Goal: Task Accomplishment & Management: Use online tool/utility

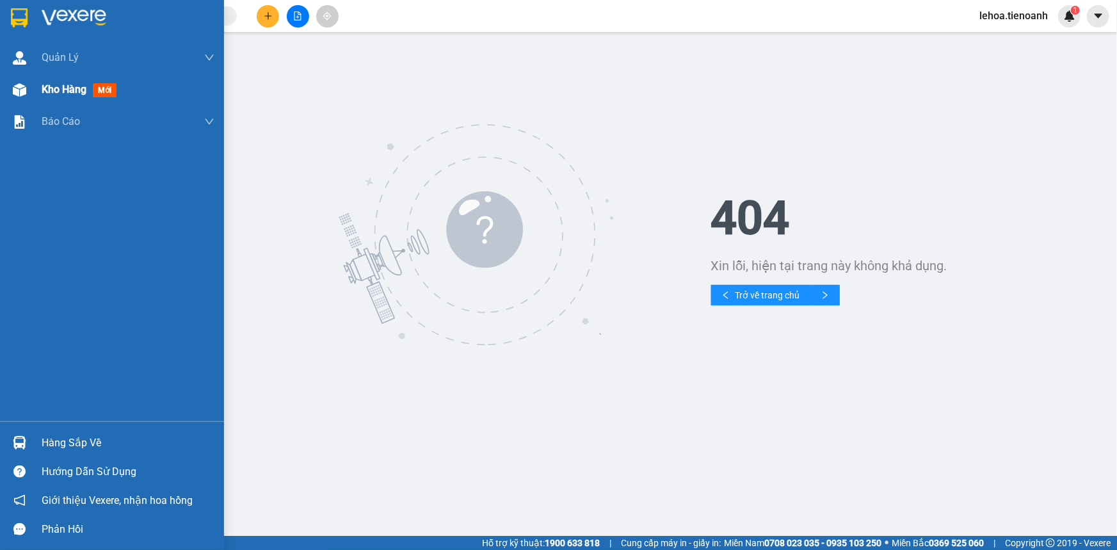
click at [71, 93] on span "Kho hàng" at bounding box center [64, 89] width 45 height 12
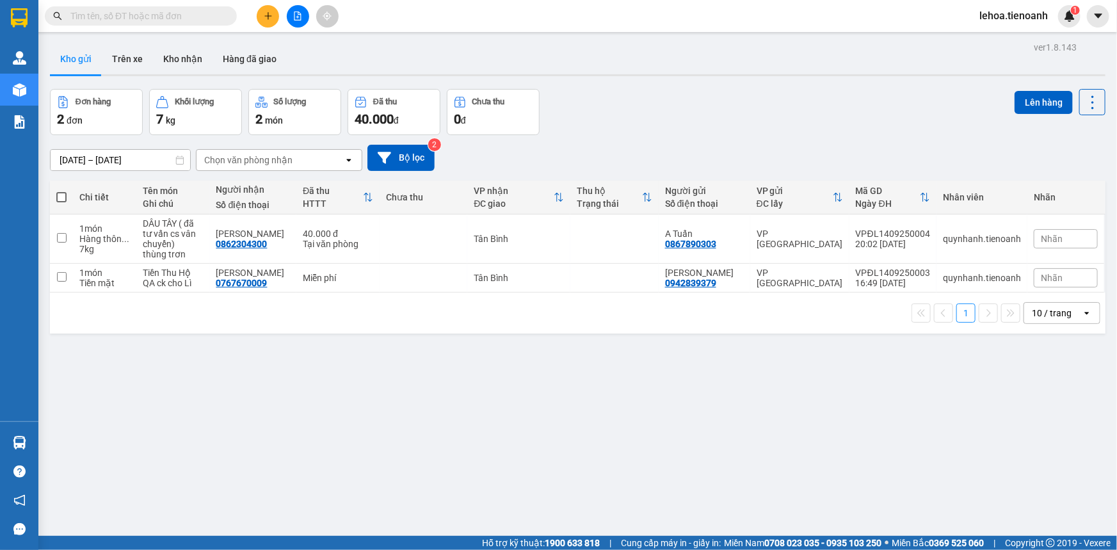
click at [58, 188] on th at bounding box center [61, 197] width 23 height 34
click at [59, 194] on span at bounding box center [61, 197] width 10 height 10
click at [61, 191] on input "checkbox" at bounding box center [61, 191] width 0 height 0
checkbox input "true"
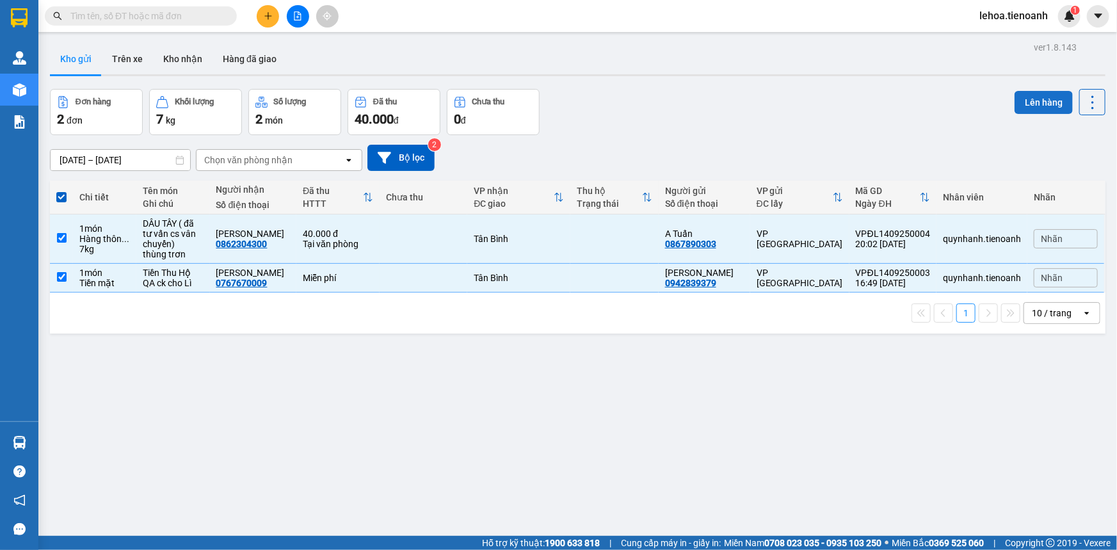
click at [1030, 102] on button "Lên hàng" at bounding box center [1043, 102] width 58 height 23
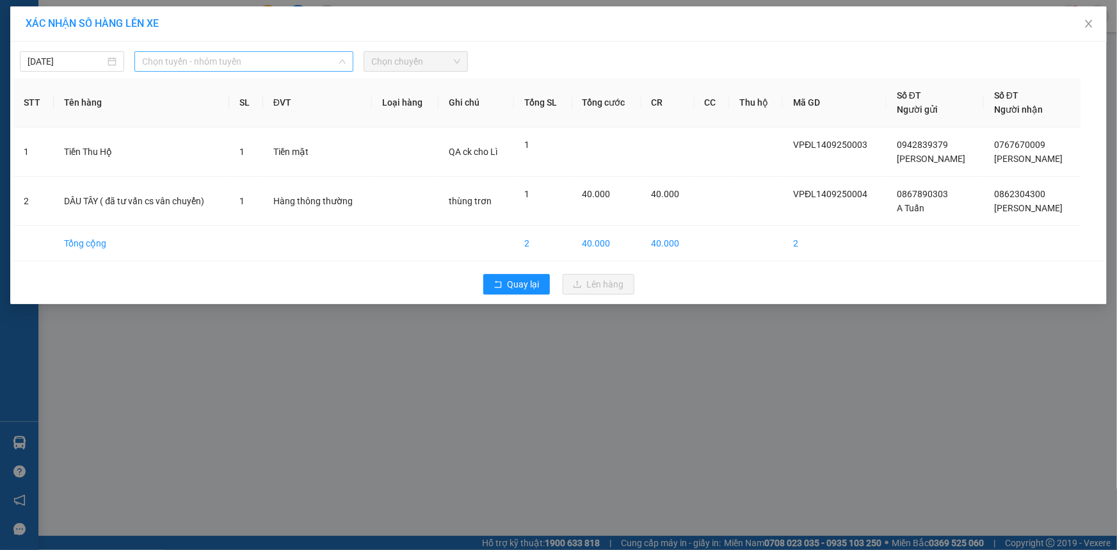
click at [191, 67] on span "Chọn tuyến - nhóm tuyến" at bounding box center [244, 61] width 204 height 19
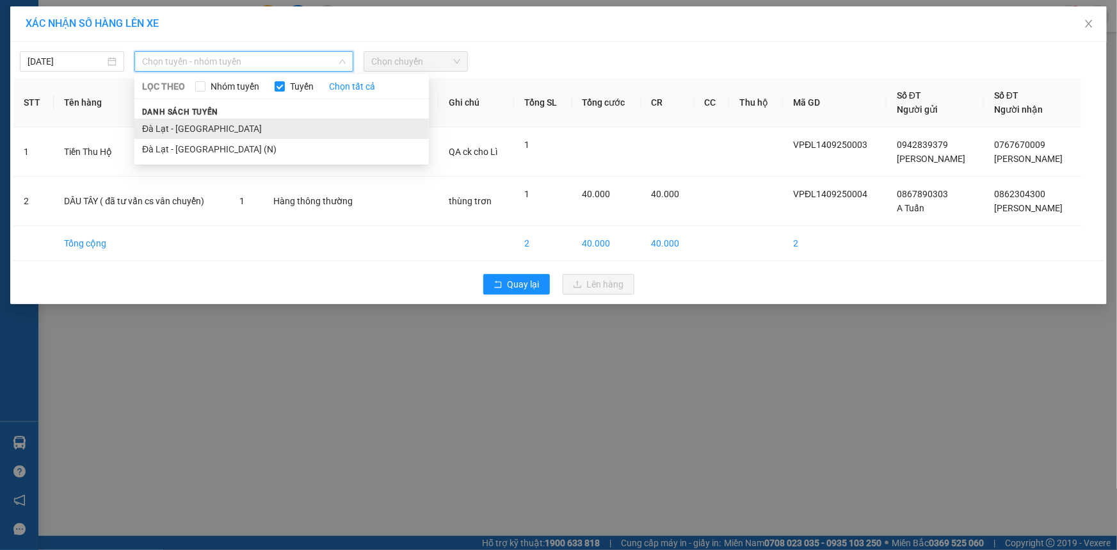
click at [182, 126] on li "Đà Lạt - [GEOGRAPHIC_DATA]" at bounding box center [281, 128] width 294 height 20
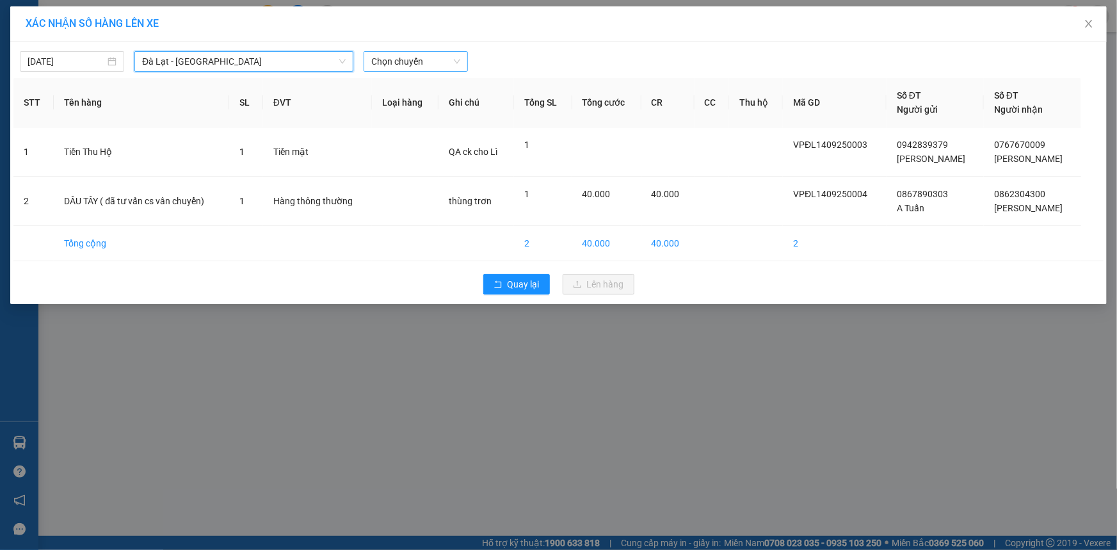
click at [449, 64] on span "Chọn chuyến" at bounding box center [415, 61] width 89 height 19
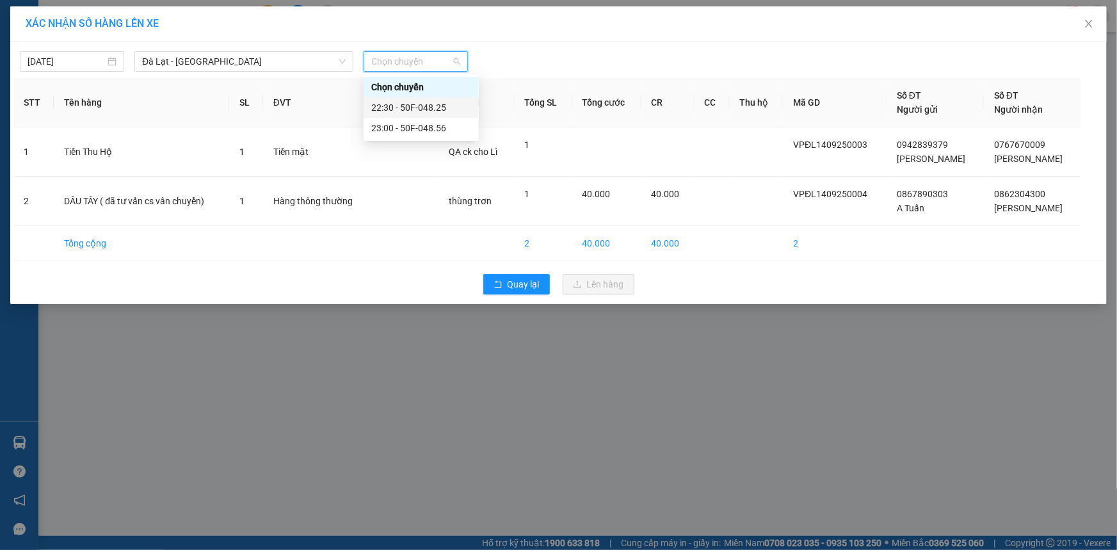
click at [438, 109] on div "22:30 - 50F-048.25" at bounding box center [421, 107] width 100 height 14
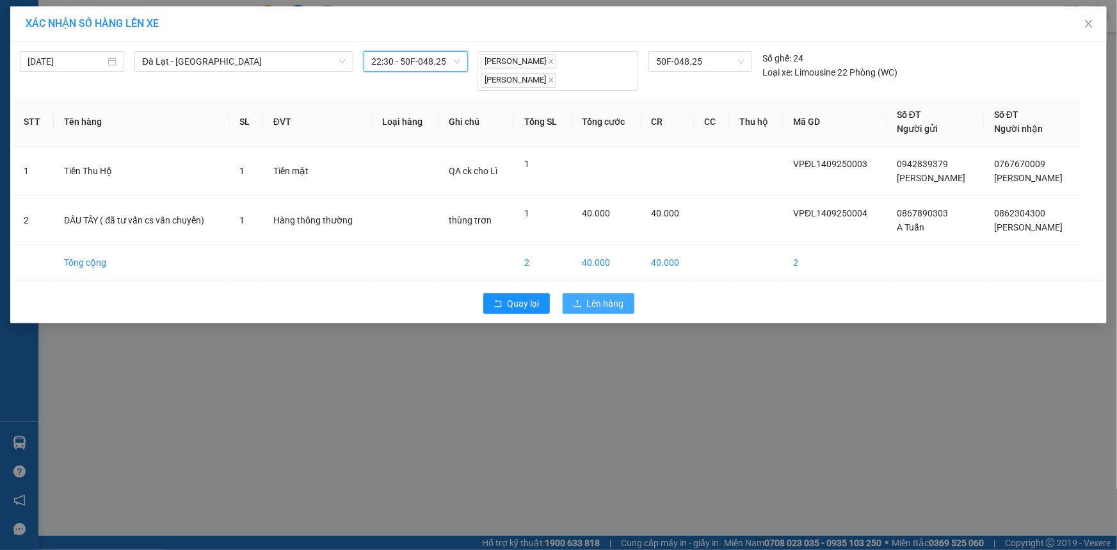
click at [584, 298] on button "Lên hàng" at bounding box center [599, 303] width 72 height 20
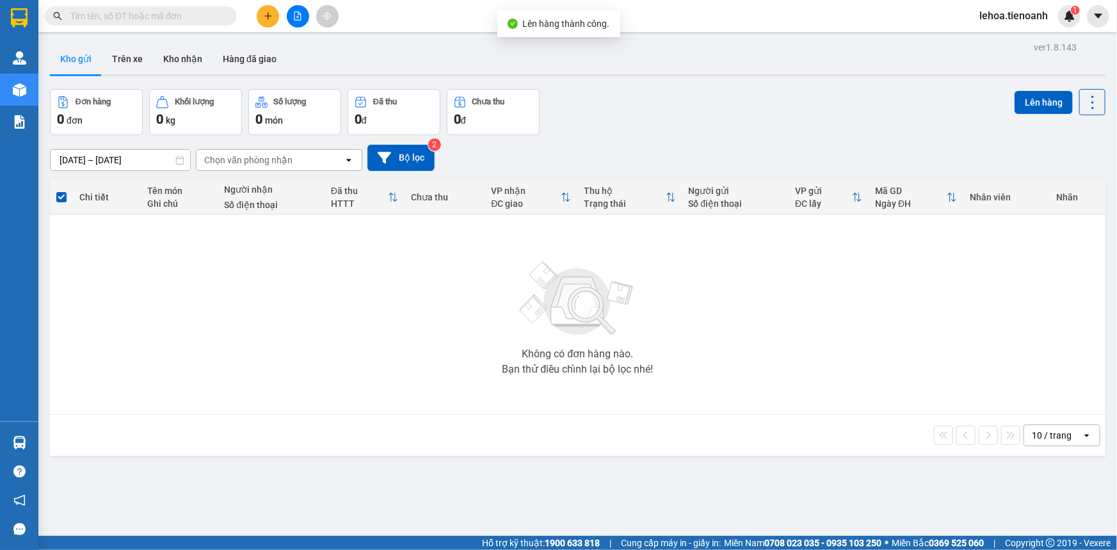
click at [96, 180] on th "Chi tiết" at bounding box center [107, 197] width 68 height 34
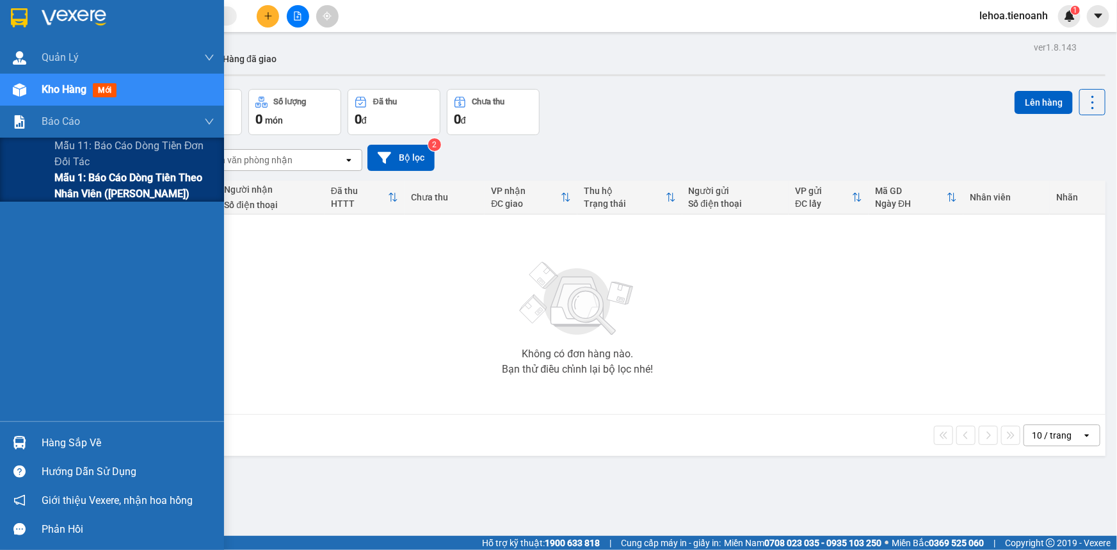
drag, startPoint x: 104, startPoint y: 180, endPoint x: 200, endPoint y: 199, distance: 97.8
click at [106, 180] on span "Mẫu 1: Báo cáo dòng tiền theo nhân viên ([PERSON_NAME])" at bounding box center [134, 186] width 160 height 32
